Goal: Use online tool/utility

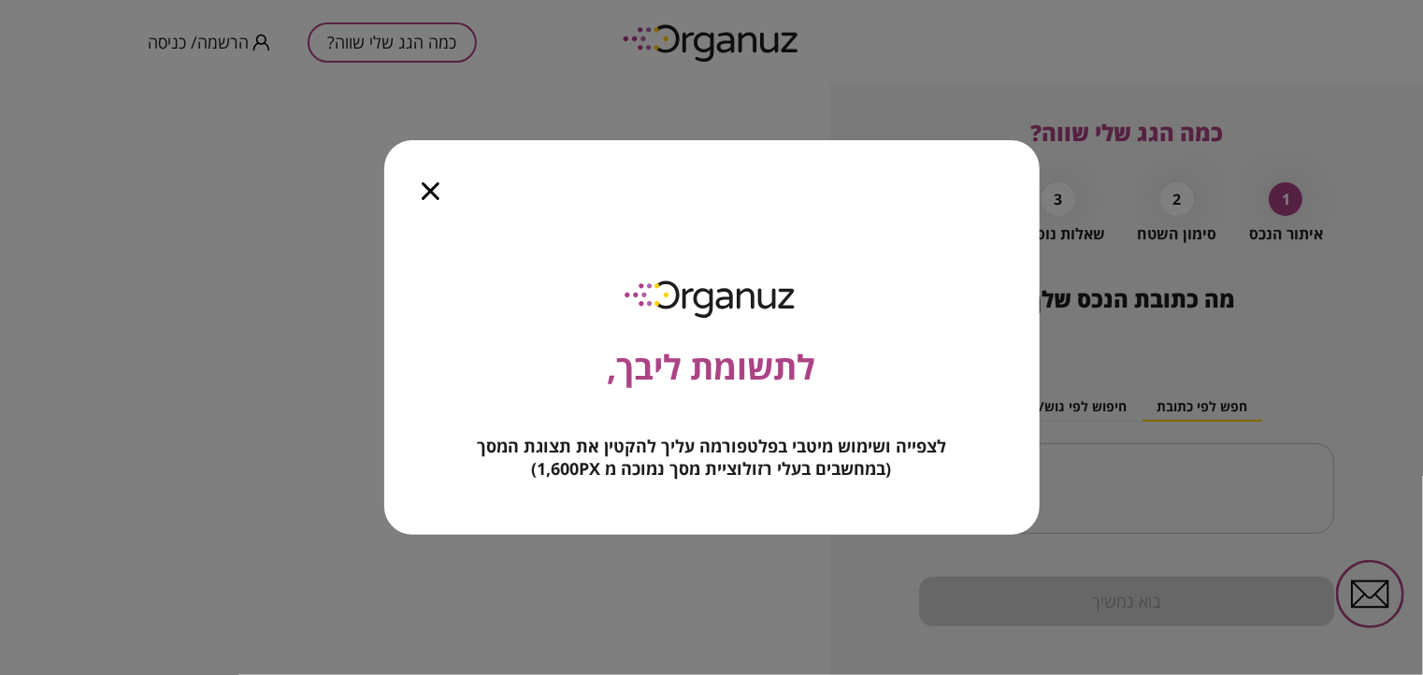
click at [428, 193] on icon "button" at bounding box center [431, 191] width 18 height 18
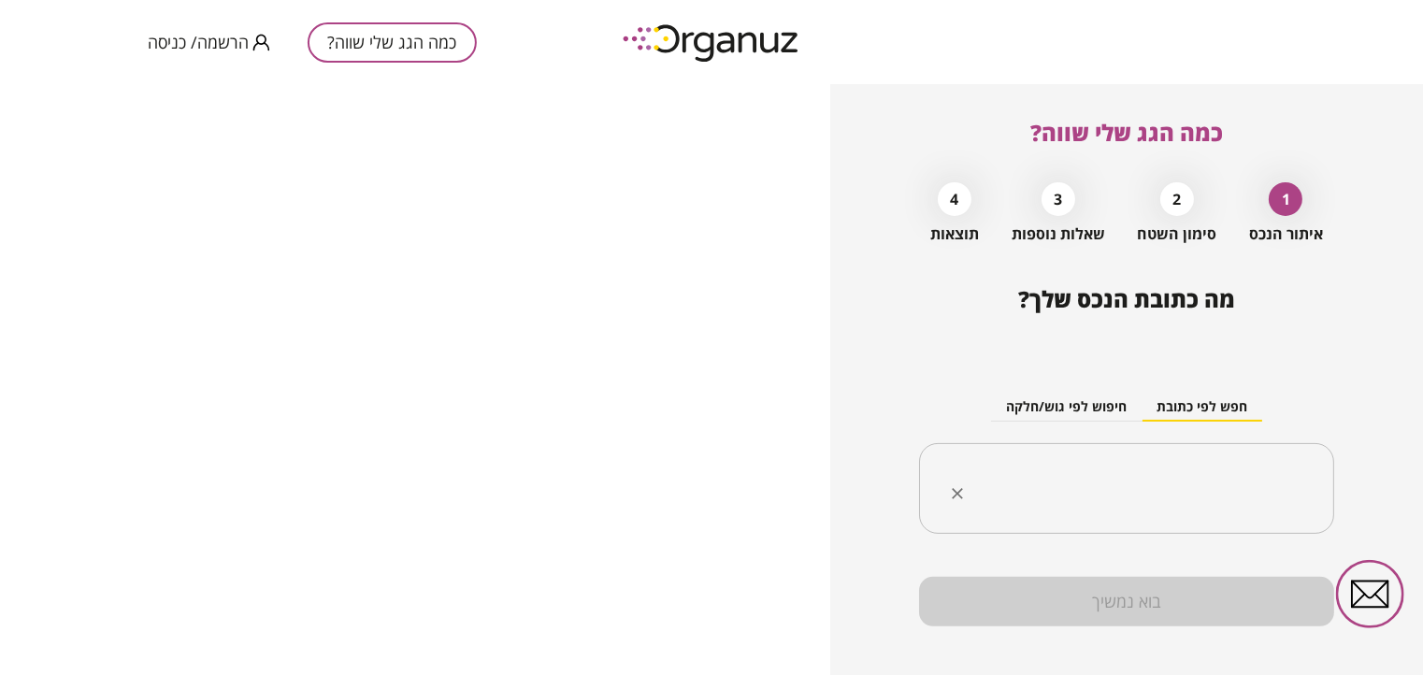
click at [1122, 492] on input "text" at bounding box center [1134, 489] width 356 height 47
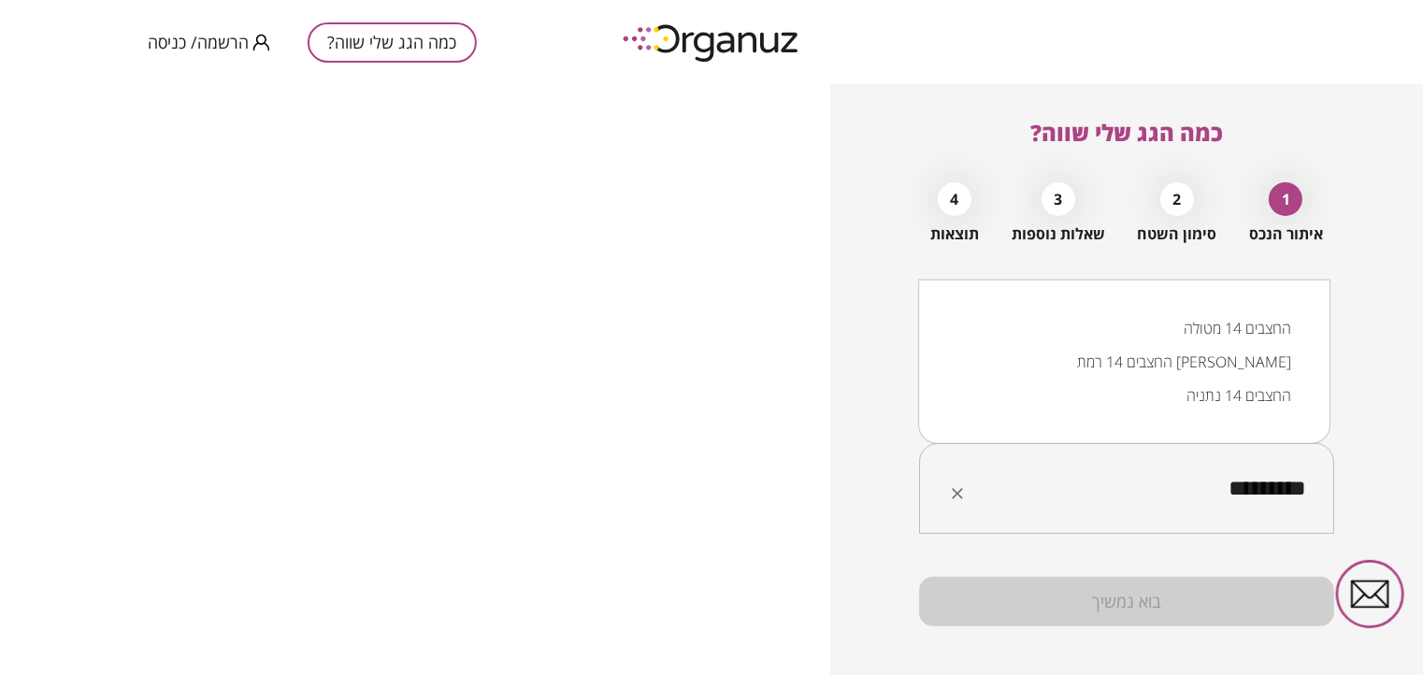
click at [1197, 362] on li "החצבים 14 רמת [PERSON_NAME]" at bounding box center [1124, 362] width 364 height 34
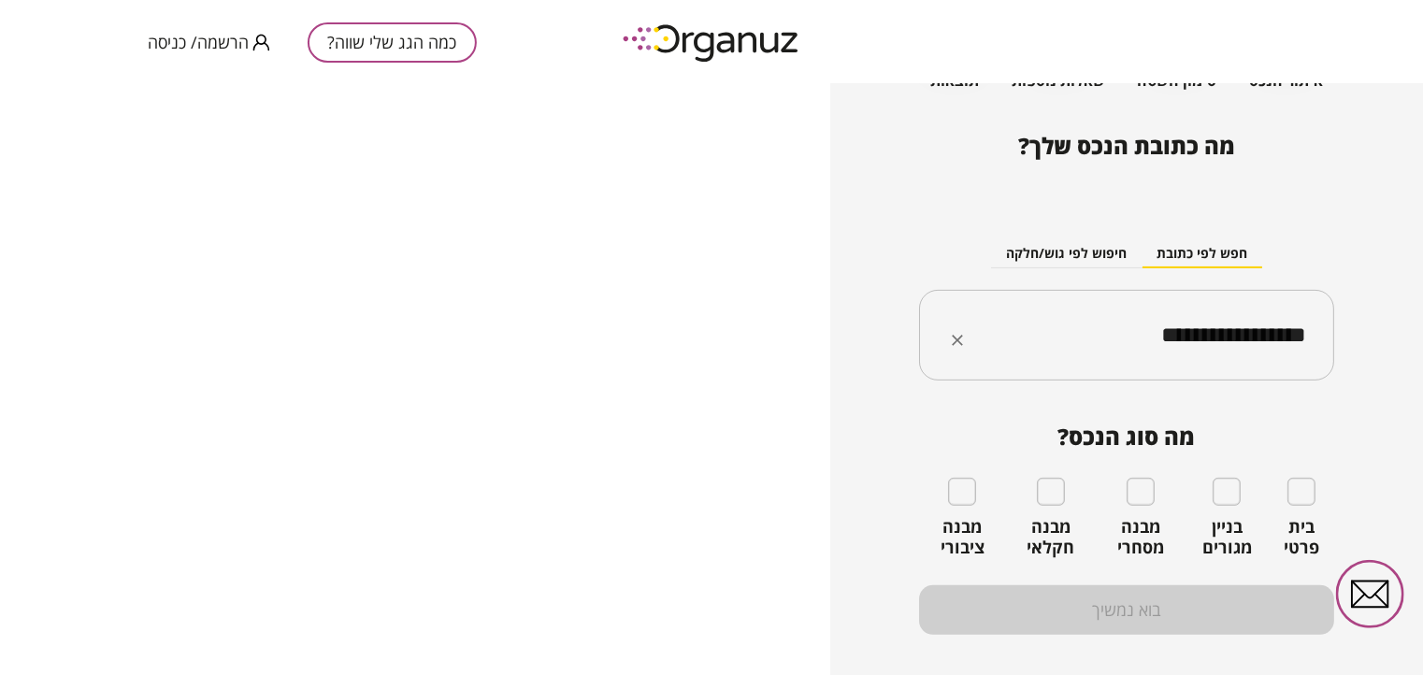
scroll to position [184, 0]
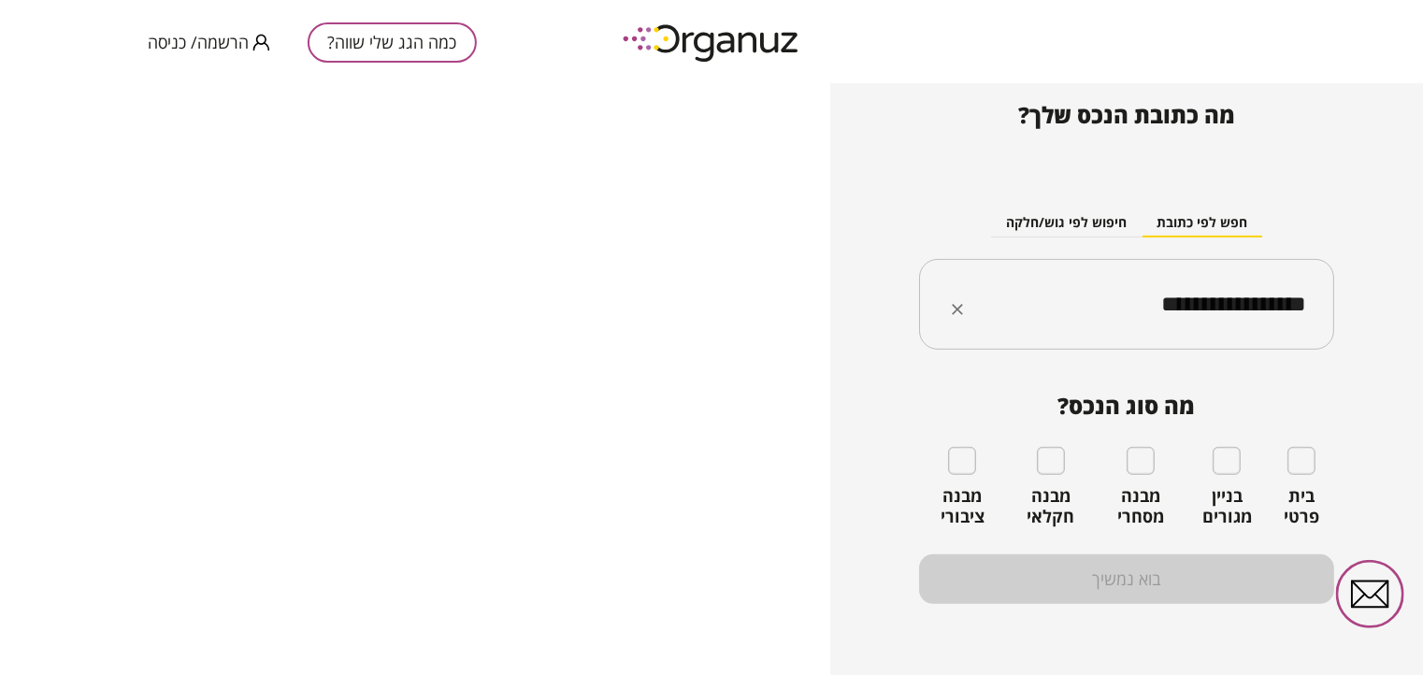
type input "**********"
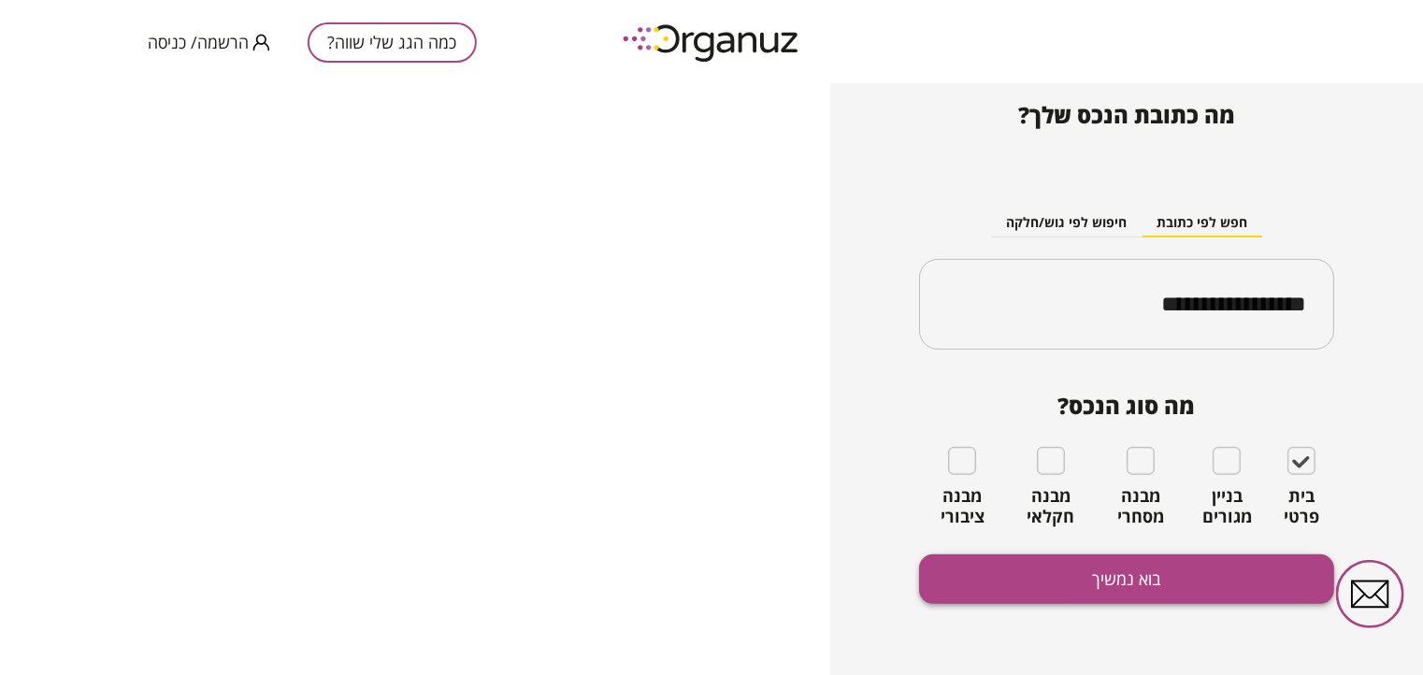
click at [1076, 577] on button "בוא נמשיך" at bounding box center [1126, 579] width 415 height 50
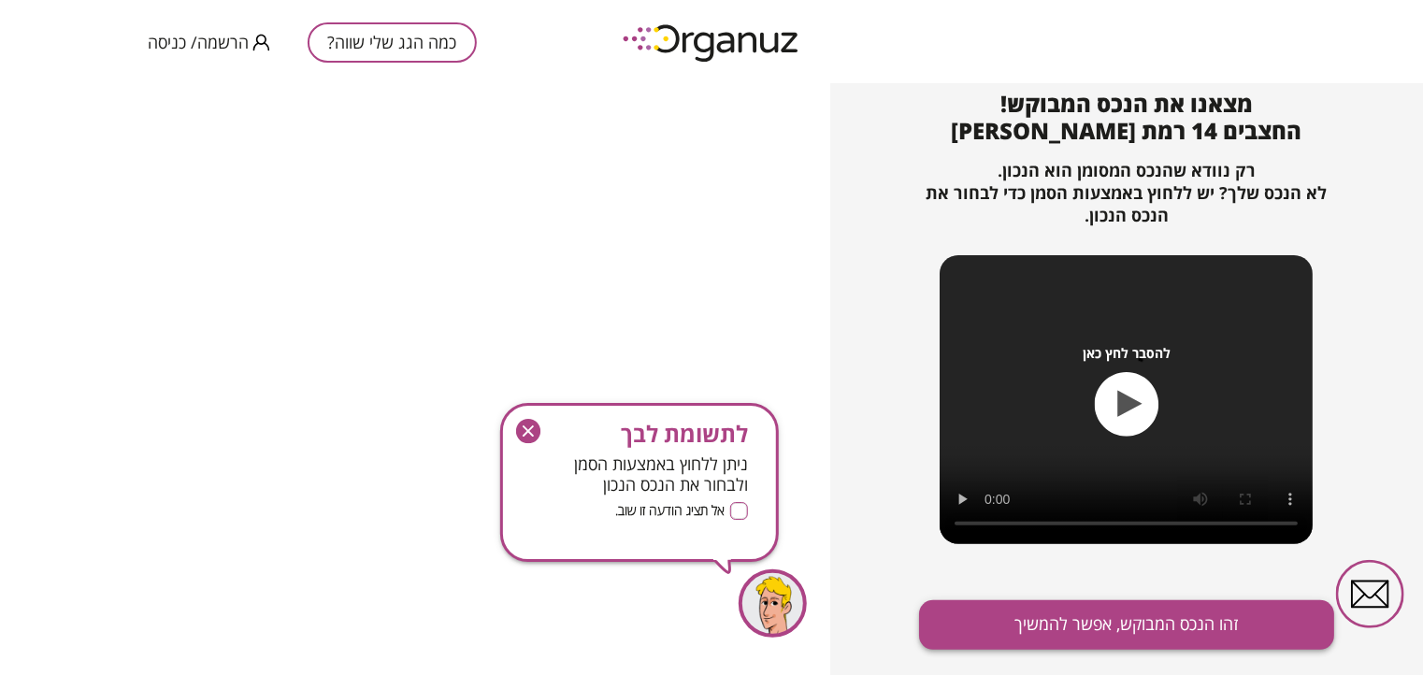
scroll to position [202, 0]
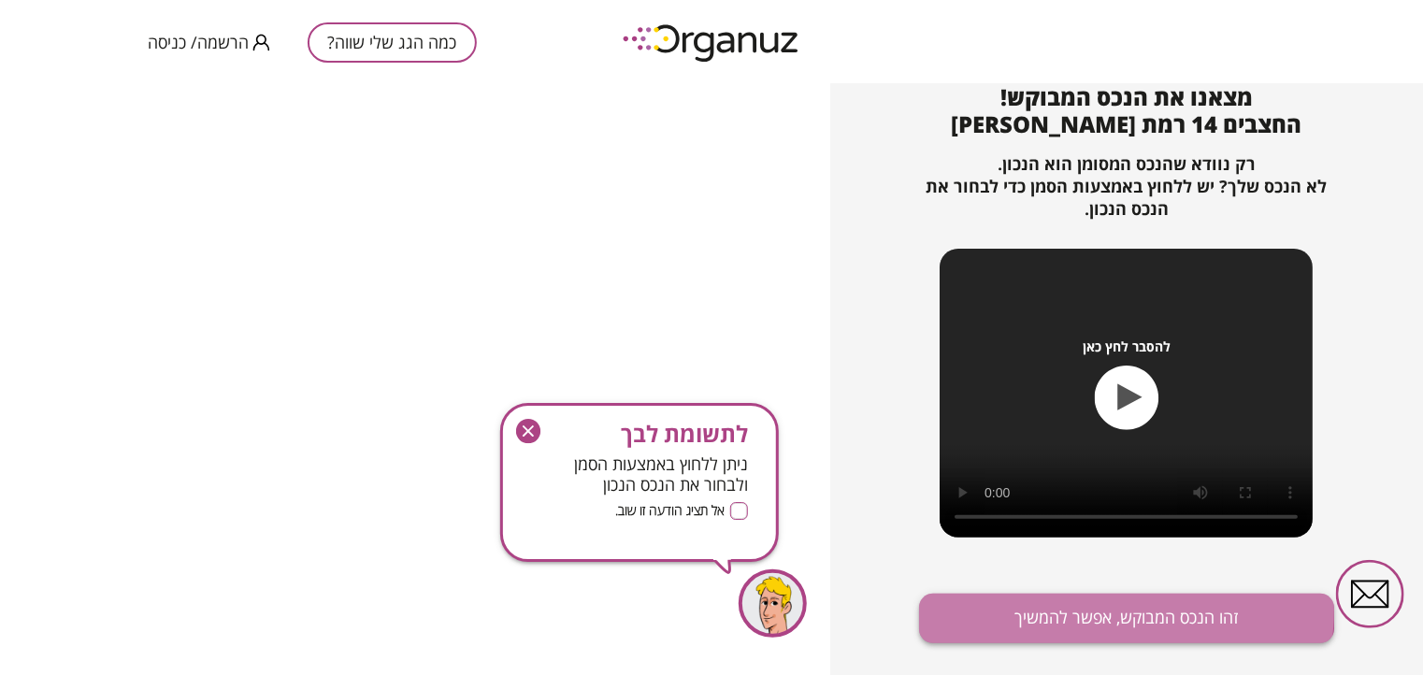
click at [1073, 611] on button "זהו הנכס המבוקש, אפשר להמשיך" at bounding box center [1126, 619] width 415 height 50
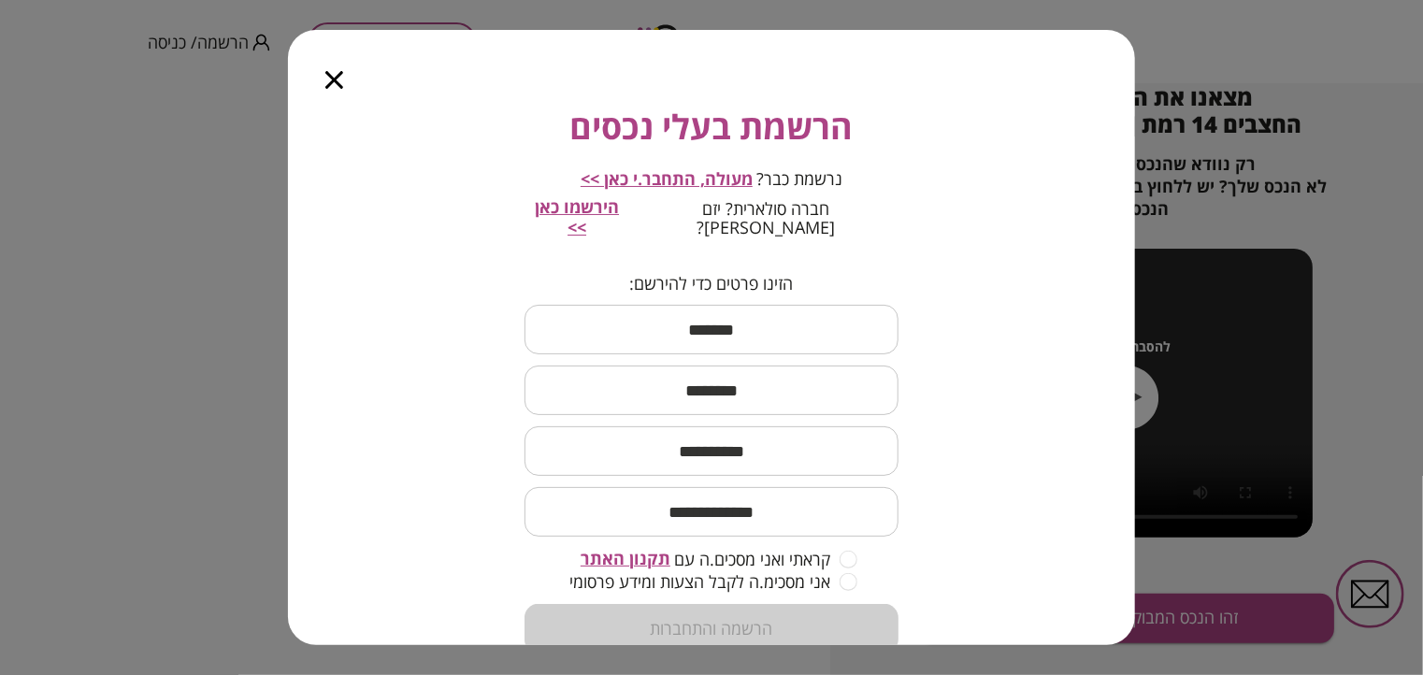
scroll to position [132, 0]
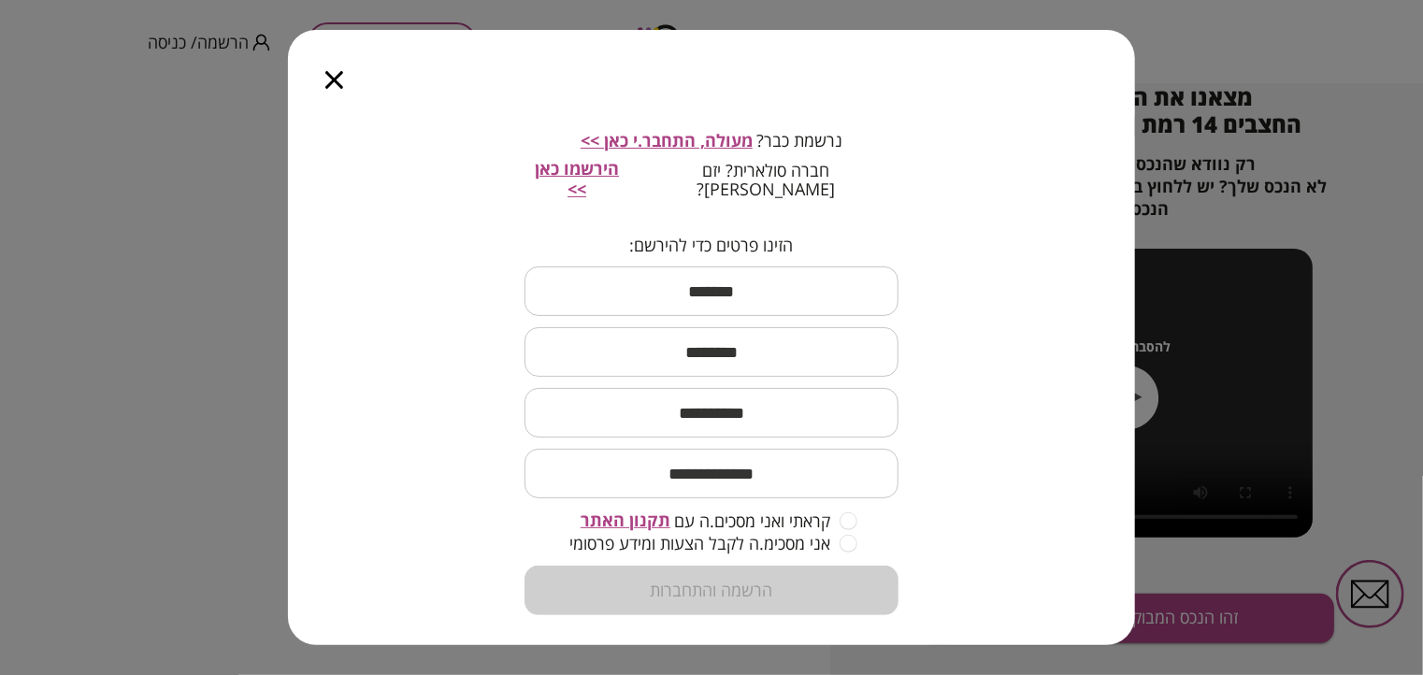
click at [340, 86] on icon "button" at bounding box center [334, 80] width 18 height 18
